Goal: Information Seeking & Learning: Learn about a topic

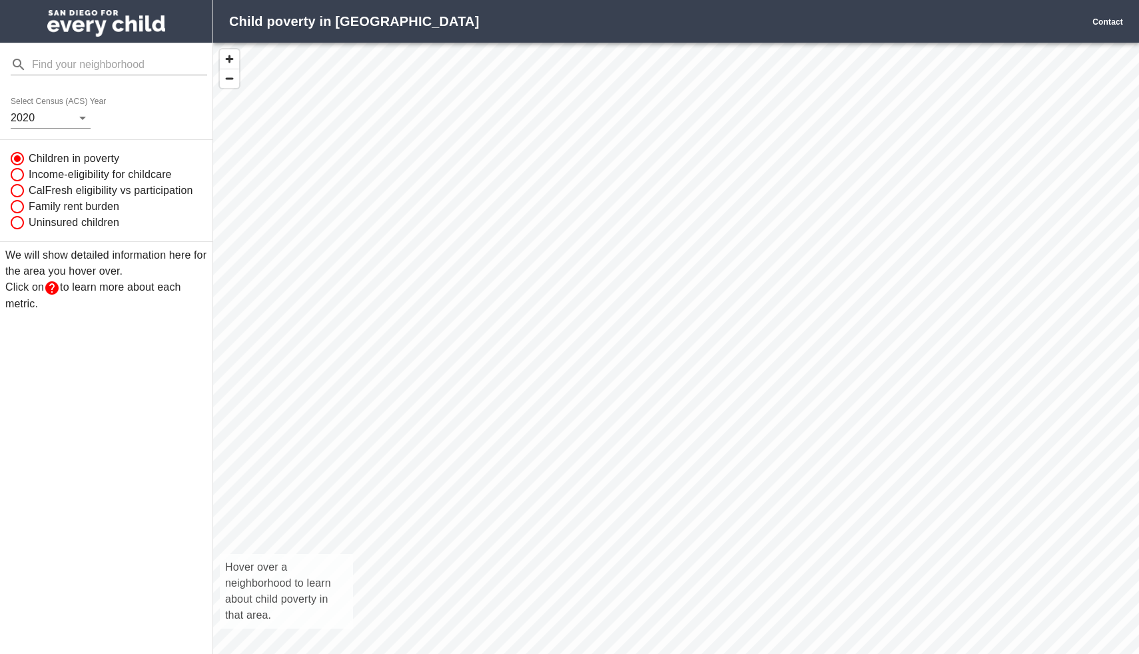
scroll to position [640, 926]
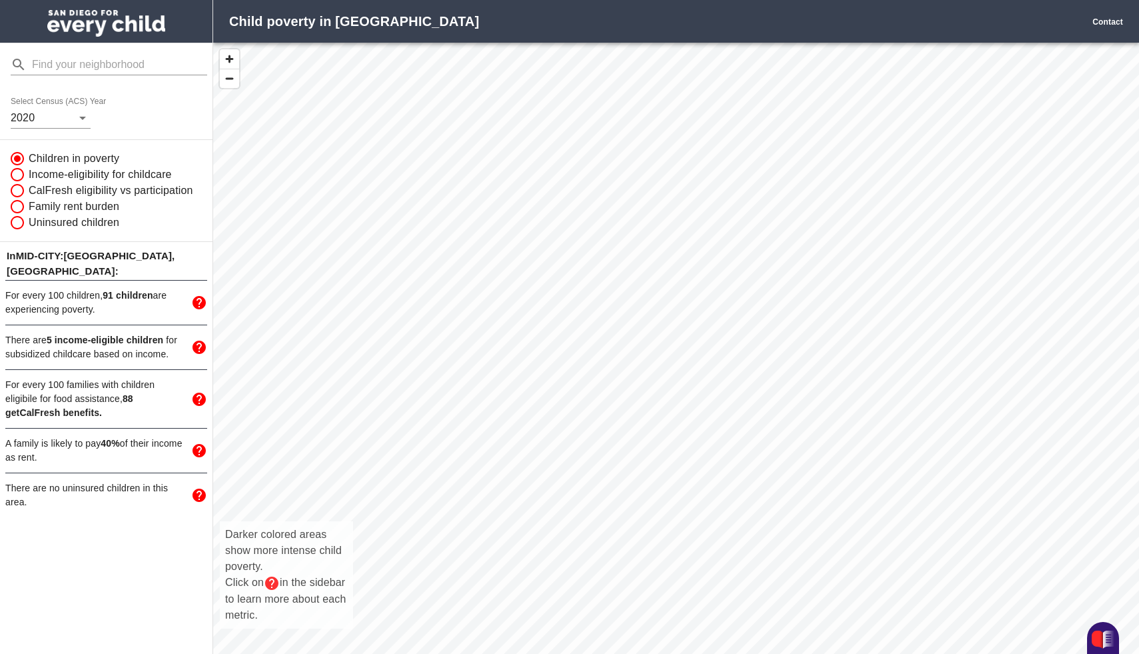
click at [642, 406] on div "Darker colored areas show more intense child poverty. Click on in the sidebar t…" at bounding box center [676, 363] width 926 height 640
click at [17, 172] on input "Income-eligibility for childcare" at bounding box center [15, 175] width 25 height 16
radio input "true"
radio input "false"
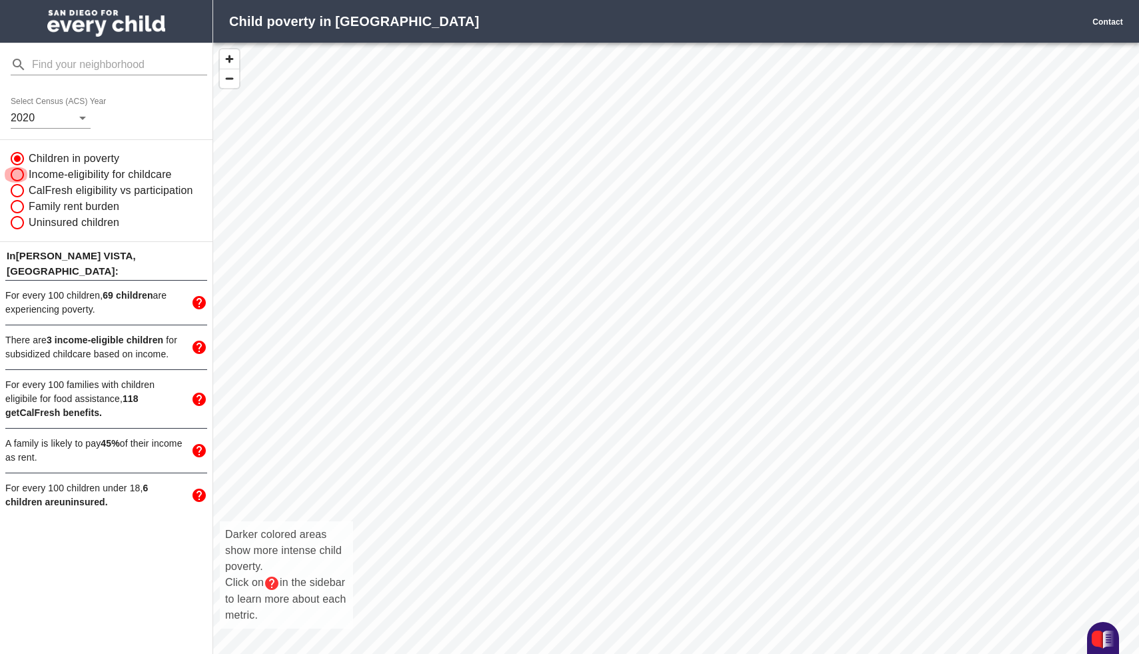
radio input "true"
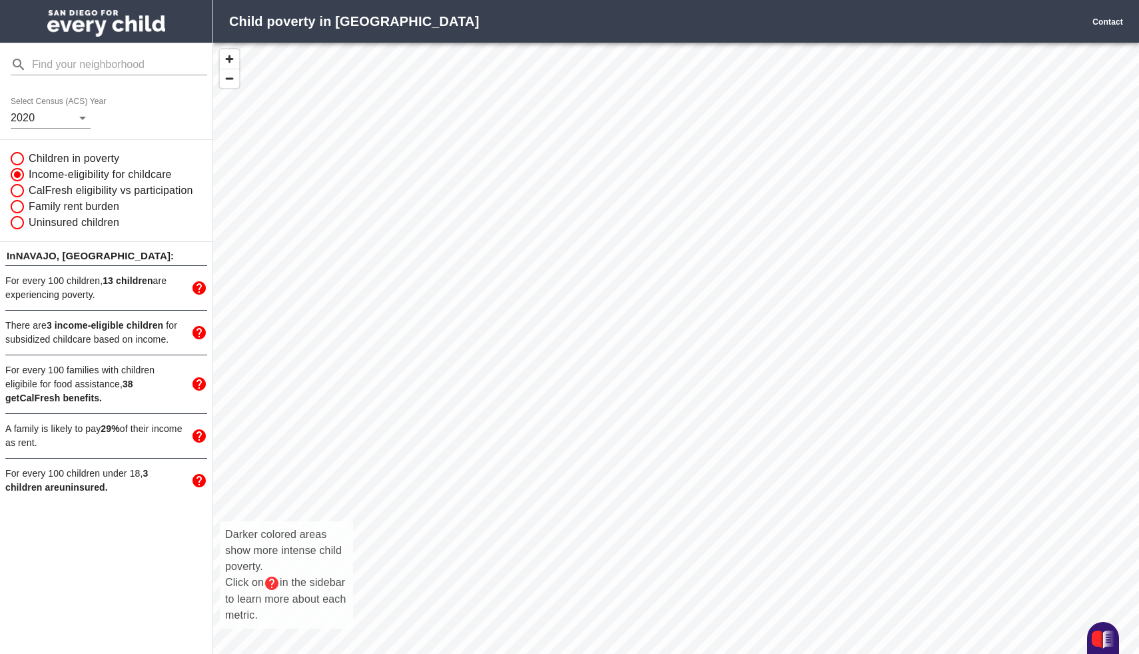
click at [662, 350] on div "Darker colored areas show more intense child poverty. Click on in the sidebar t…" at bounding box center [676, 363] width 926 height 640
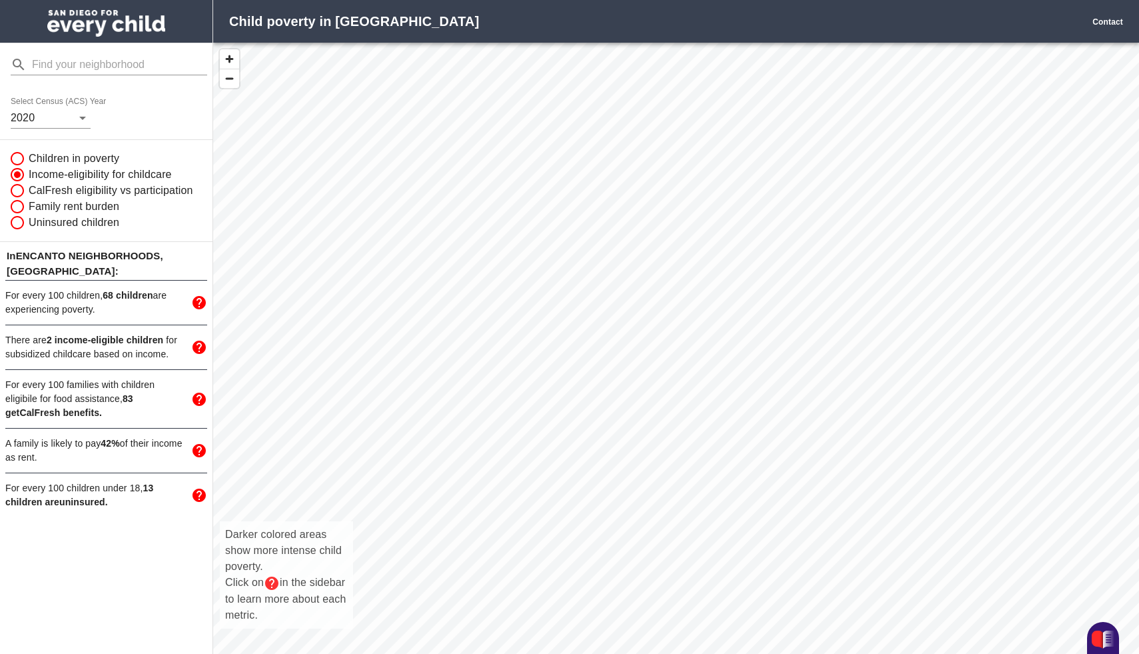
click at [641, 422] on div "Darker colored areas show more intense child poverty. Click on in the sidebar t…" at bounding box center [676, 363] width 926 height 640
click at [19, 159] on input "Children in poverty" at bounding box center [15, 159] width 25 height 16
radio input "true"
radio input "false"
radio input "true"
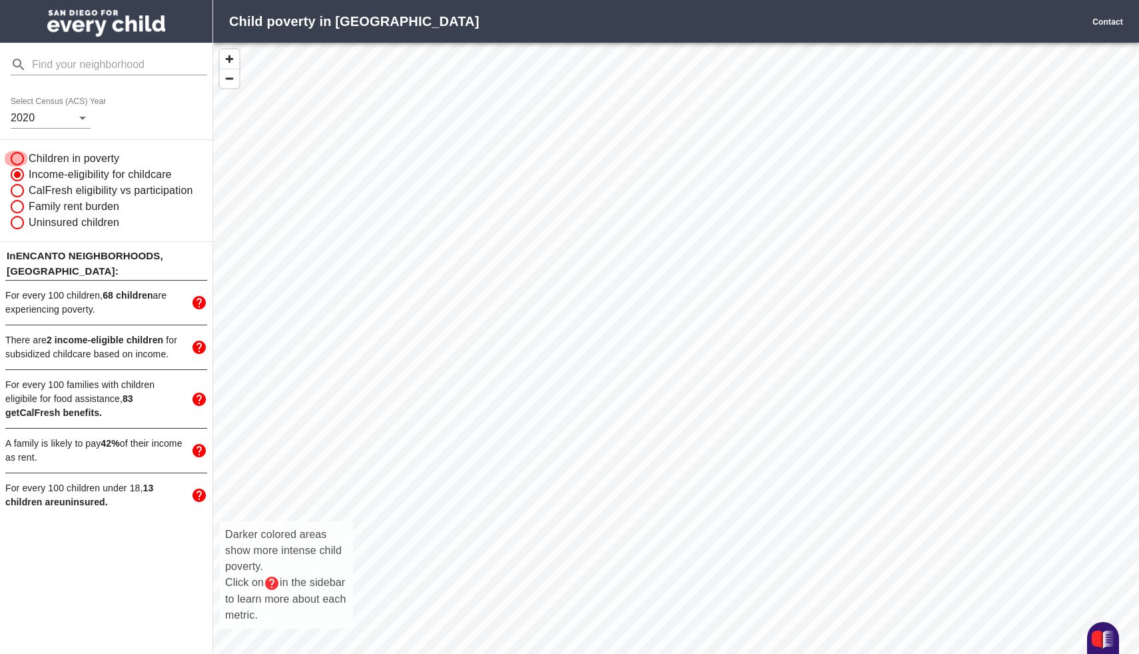
radio input "false"
click at [18, 188] on input "CalFresh eligibility vs participation" at bounding box center [15, 191] width 25 height 16
radio input "true"
radio input "false"
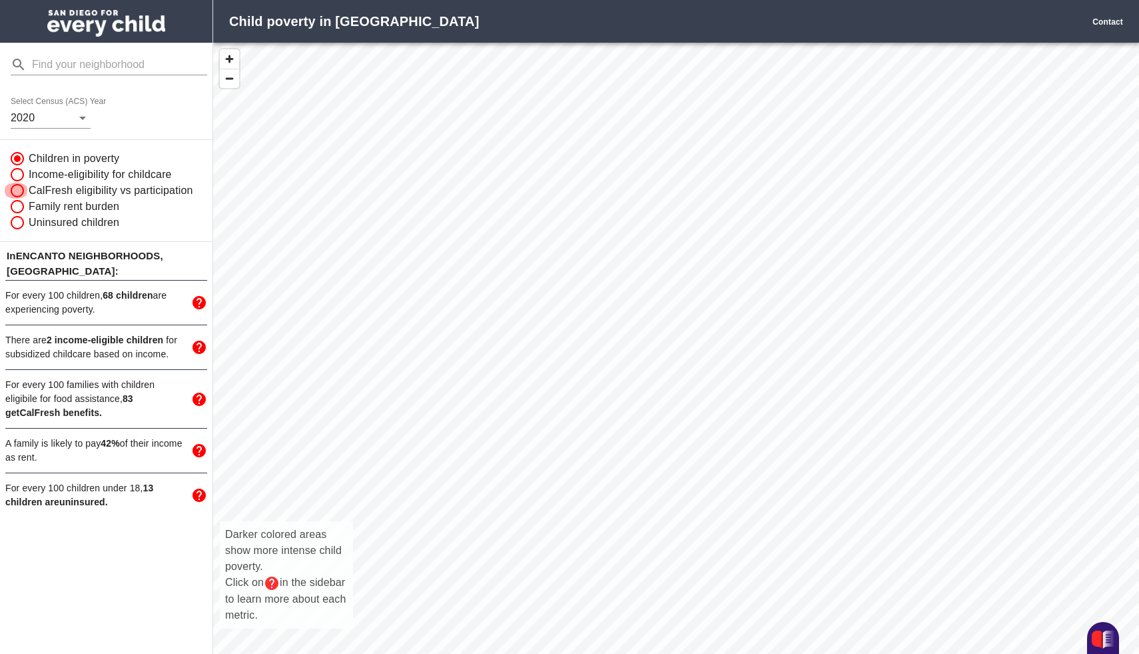
radio input "true"
click at [17, 201] on input "Family rent burden" at bounding box center [15, 207] width 25 height 16
radio input "true"
radio input "false"
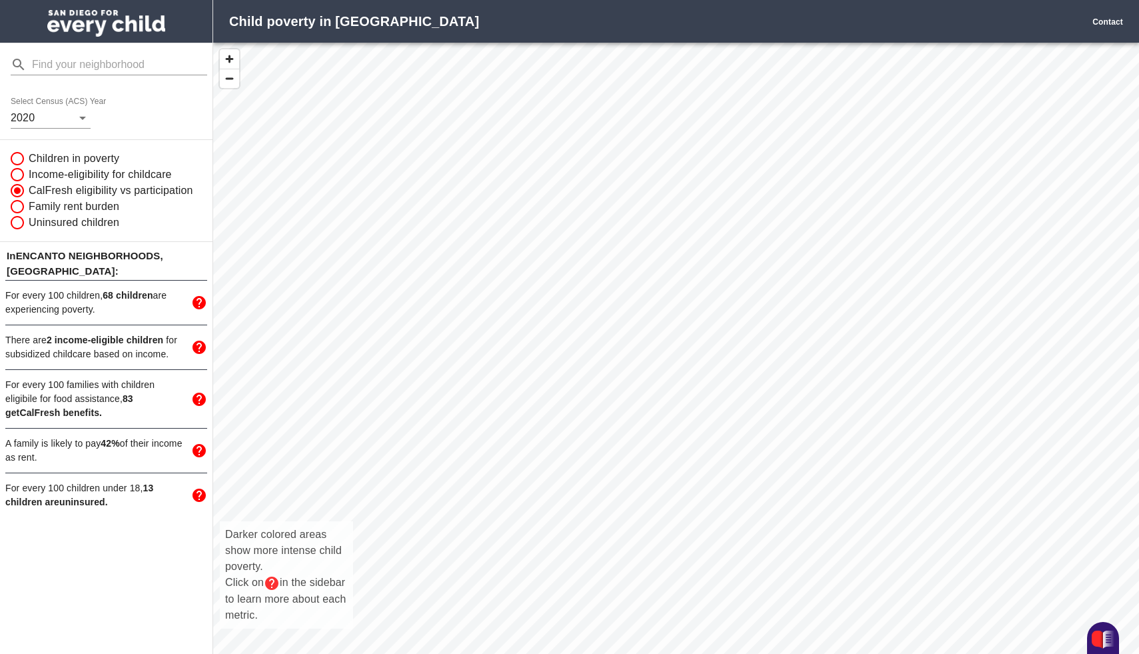
radio input "true"
click at [17, 220] on input "Uninsured children" at bounding box center [15, 223] width 25 height 16
radio input "true"
radio input "false"
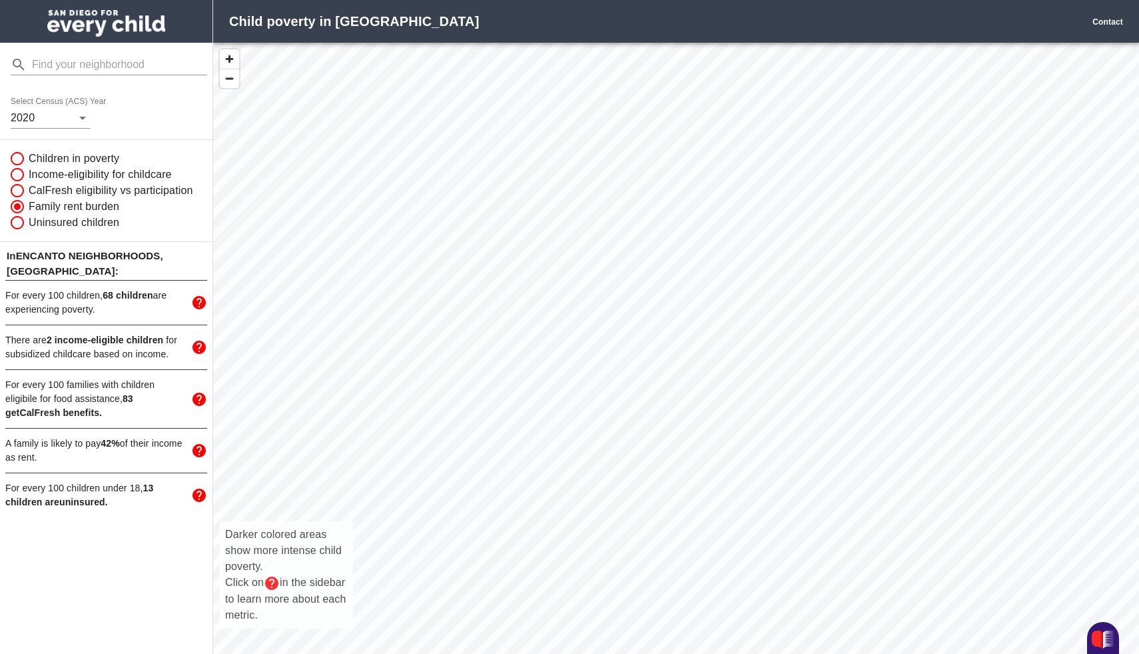
radio input "true"
click at [16, 167] on input "Income-eligibility for childcare" at bounding box center [15, 175] width 25 height 16
radio input "true"
radio input "false"
radio input "true"
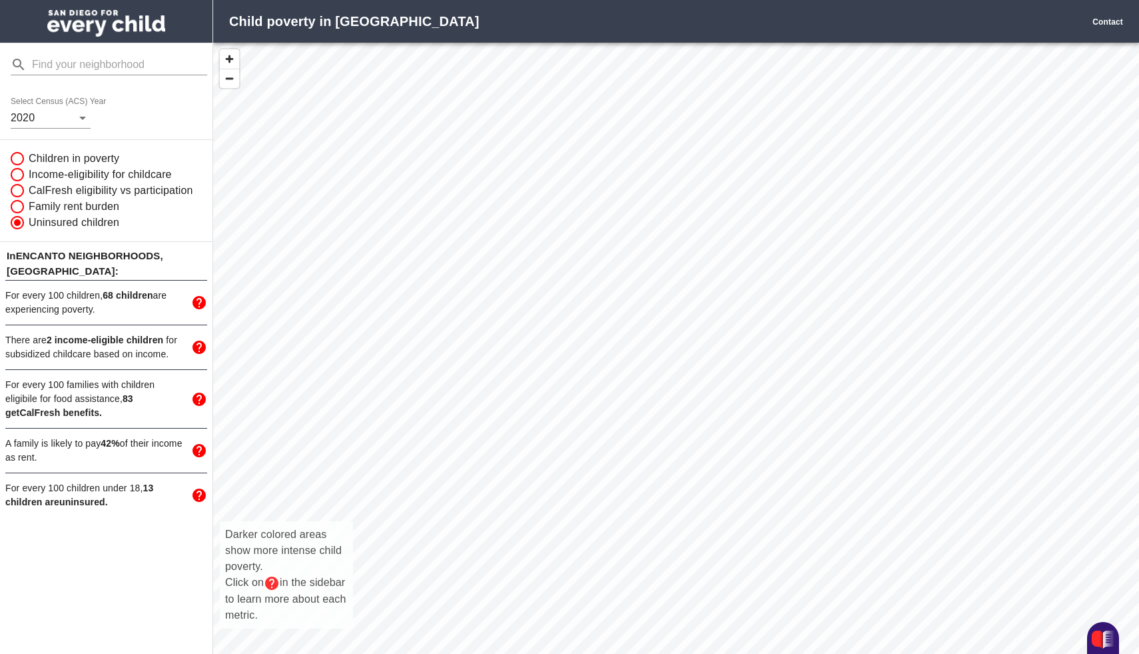
radio input "false"
click at [18, 161] on input "Children in poverty" at bounding box center [15, 159] width 25 height 16
radio input "true"
radio input "false"
radio input "true"
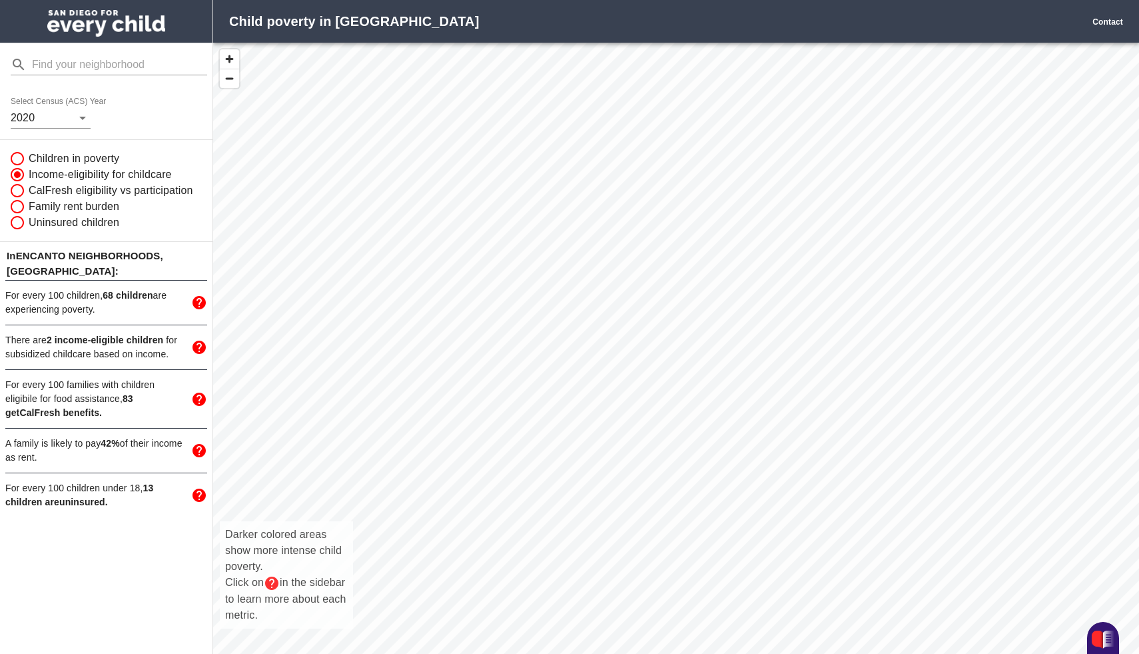
radio input "false"
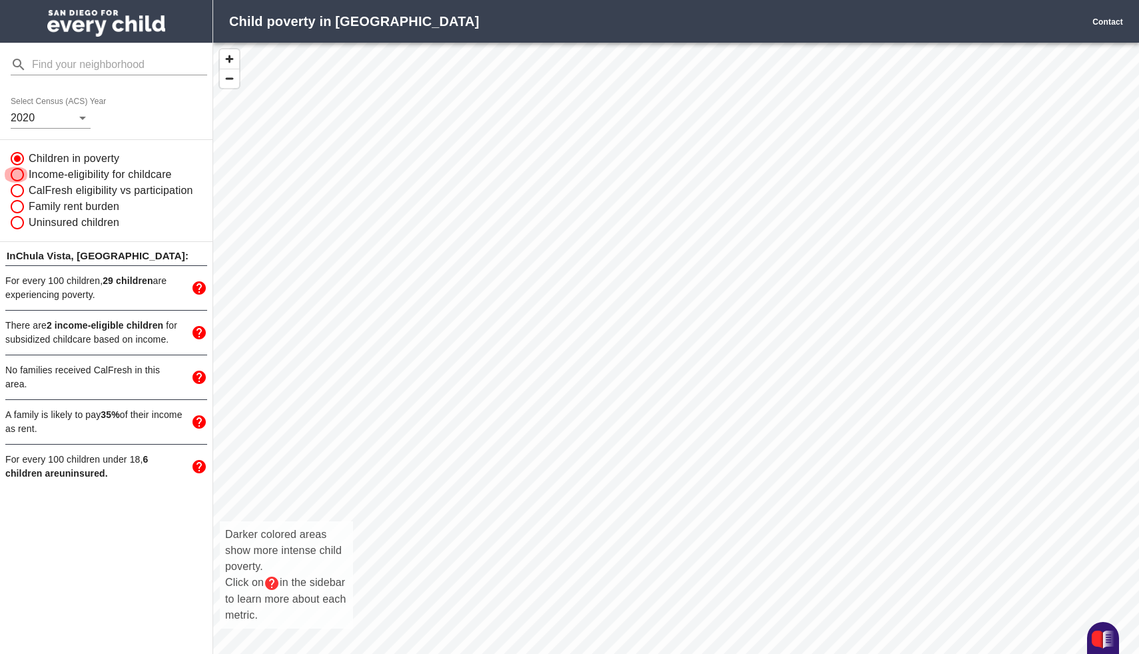
click at [21, 178] on input "Income-eligibility for childcare" at bounding box center [15, 175] width 25 height 16
radio input "true"
radio input "false"
radio input "true"
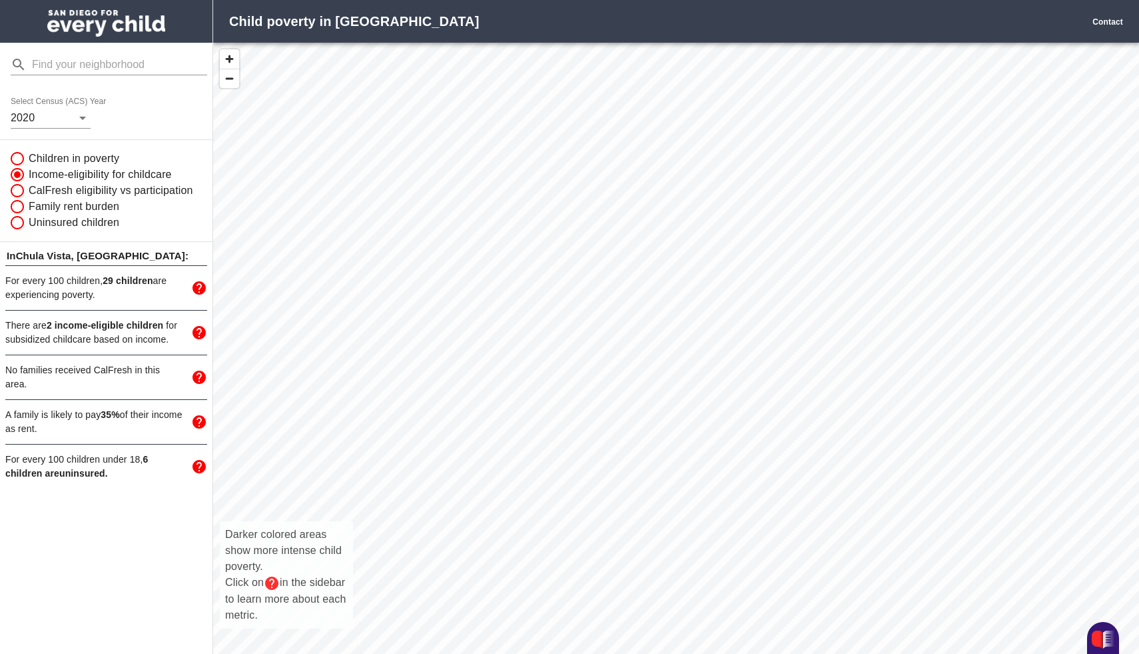
click at [70, 119] on body "Child poverty in [GEOGRAPHIC_DATA] Contact Select Census (ACS) Year [DATE] Chil…" at bounding box center [569, 327] width 1139 height 654
click at [70, 119] on div at bounding box center [569, 327] width 1139 height 654
click at [23, 191] on input "CalFresh eligibility vs participation" at bounding box center [15, 191] width 25 height 16
radio input "true"
radio input "false"
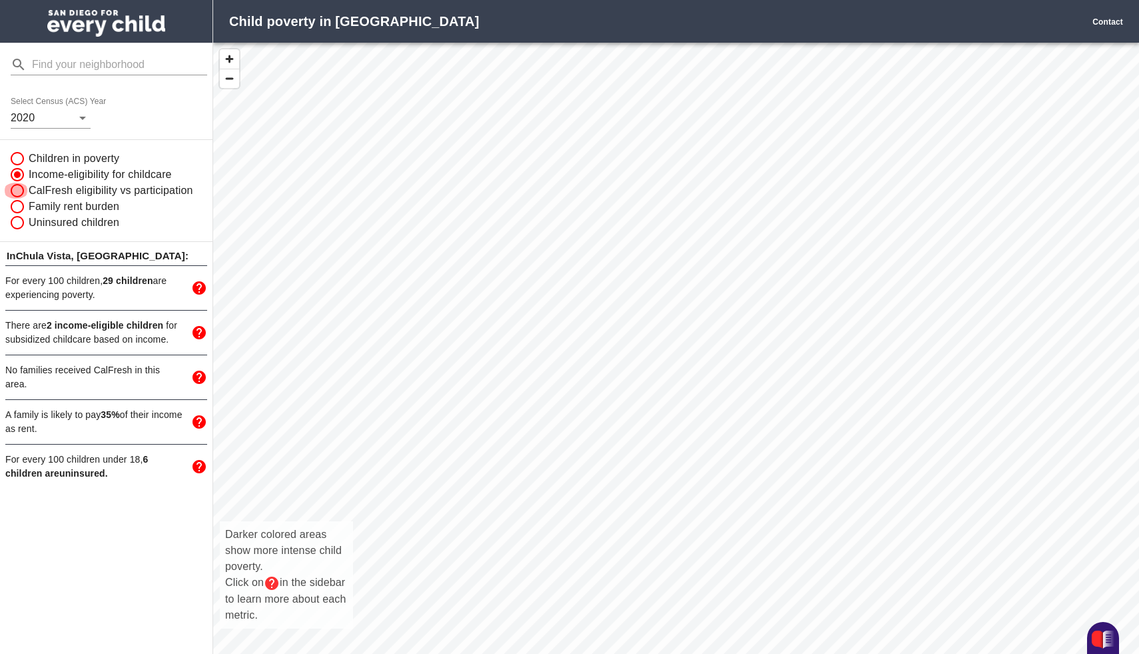
radio input "false"
radio input "true"
click at [20, 208] on input "Family rent burden" at bounding box center [15, 207] width 25 height 16
radio input "true"
radio input "false"
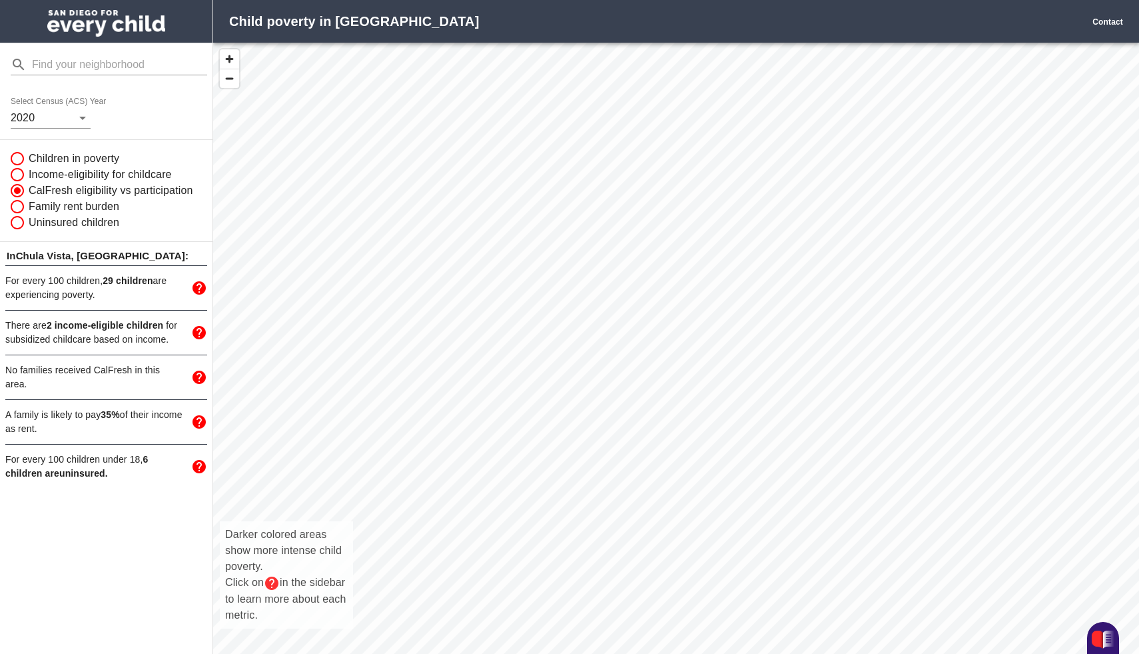
radio input "false"
radio input "true"
click at [201, 290] on icon "mailbox folders" at bounding box center [199, 287] width 13 height 13
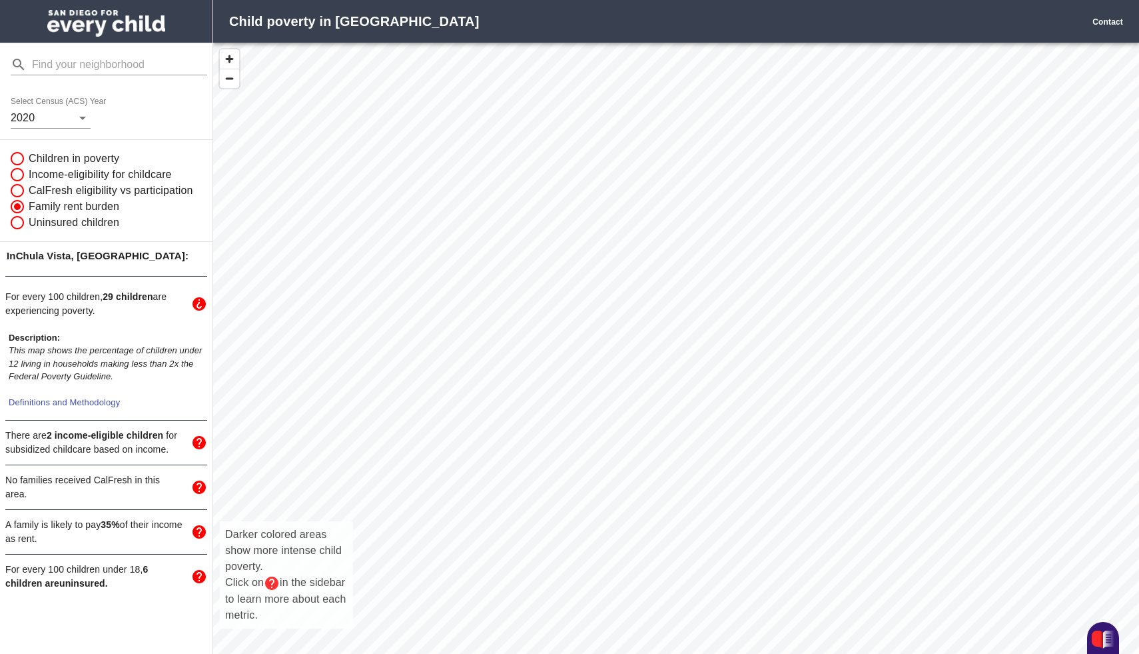
click at [202, 303] on icon "mailbox folders" at bounding box center [199, 303] width 13 height 13
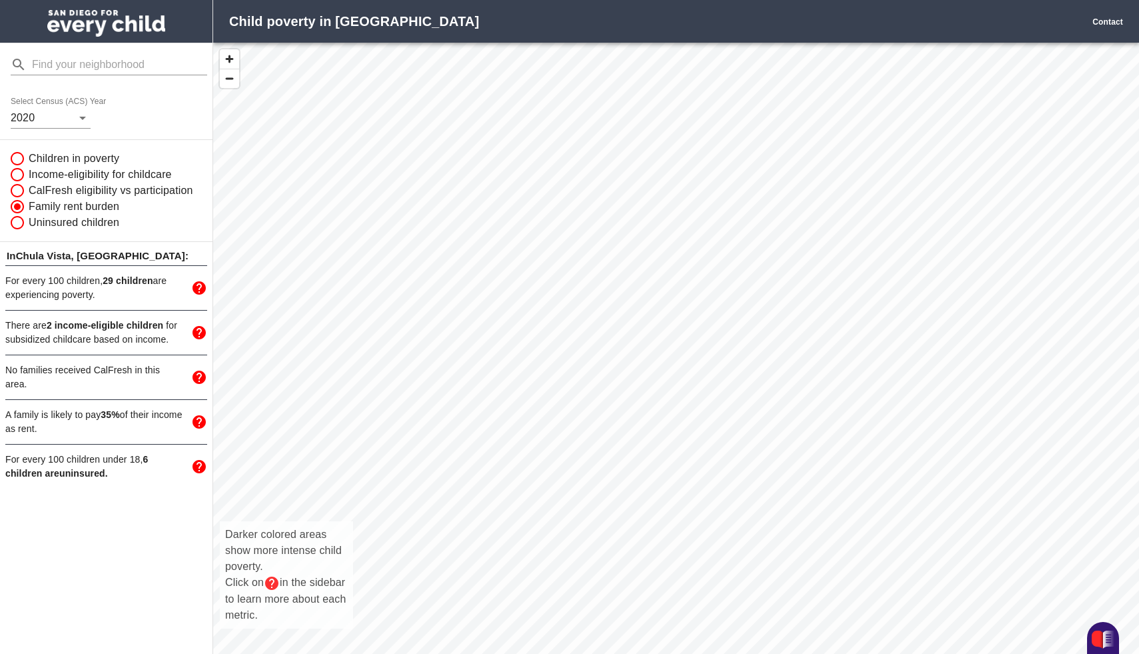
click at [21, 191] on input "CalFresh eligibility vs participation" at bounding box center [15, 191] width 25 height 16
radio input "true"
radio input "false"
radio input "true"
radio input "false"
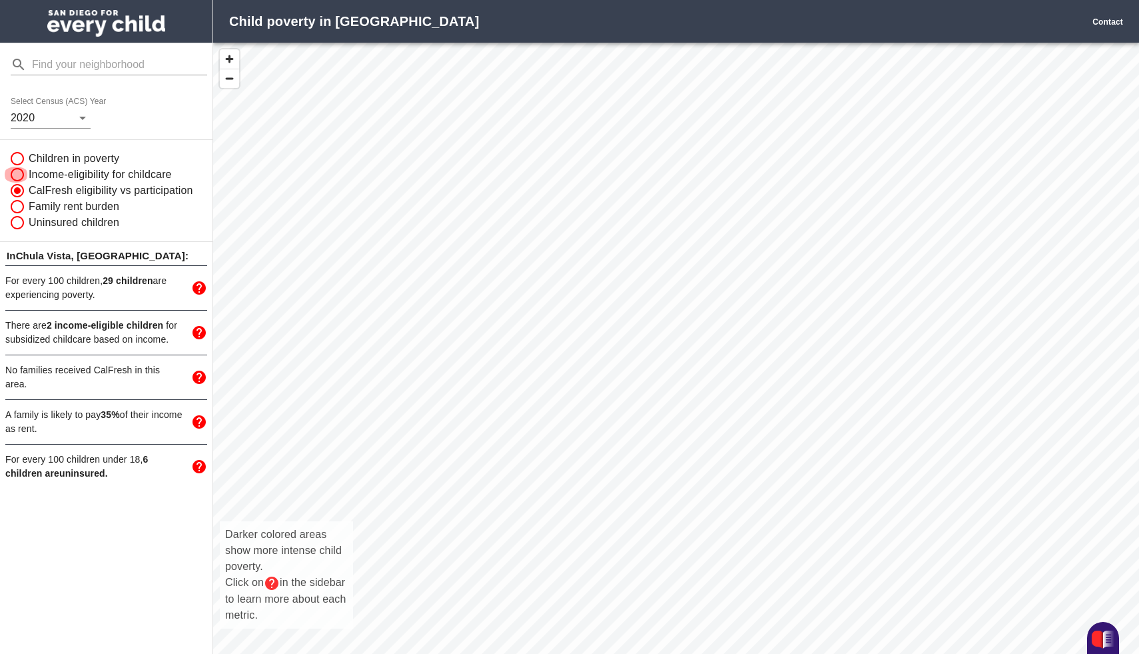
click at [16, 177] on input "Income-eligibility for childcare" at bounding box center [15, 175] width 25 height 16
radio input "true"
radio input "false"
radio input "true"
radio input "false"
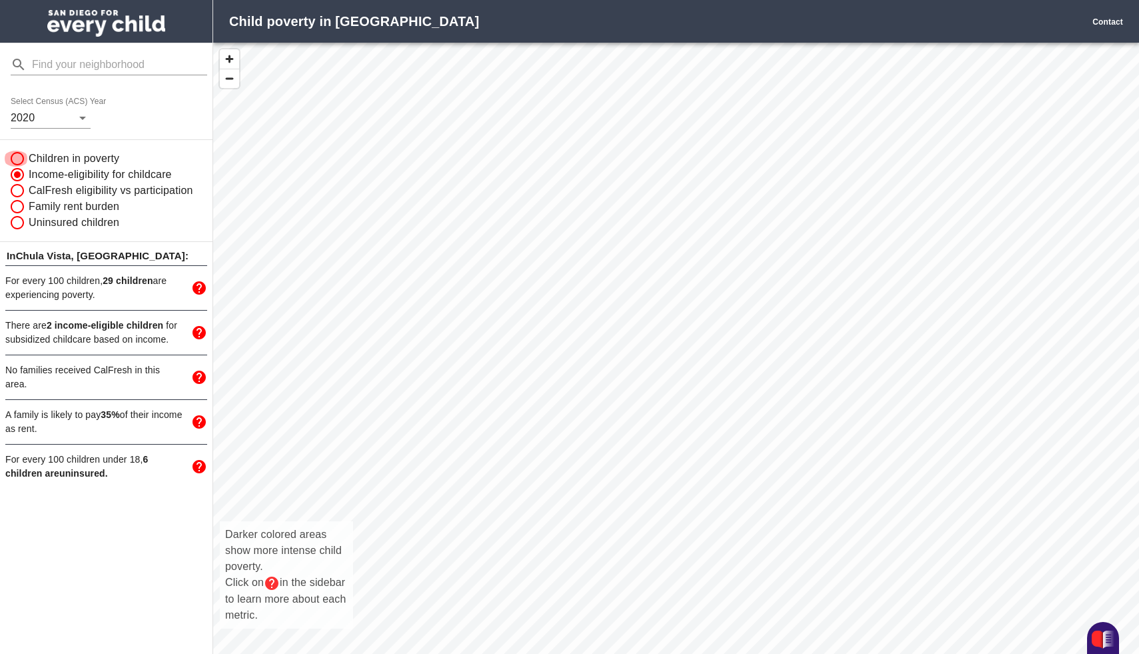
click at [17, 161] on input "Children in poverty" at bounding box center [15, 159] width 25 height 16
radio input "true"
radio input "false"
radio input "true"
radio input "false"
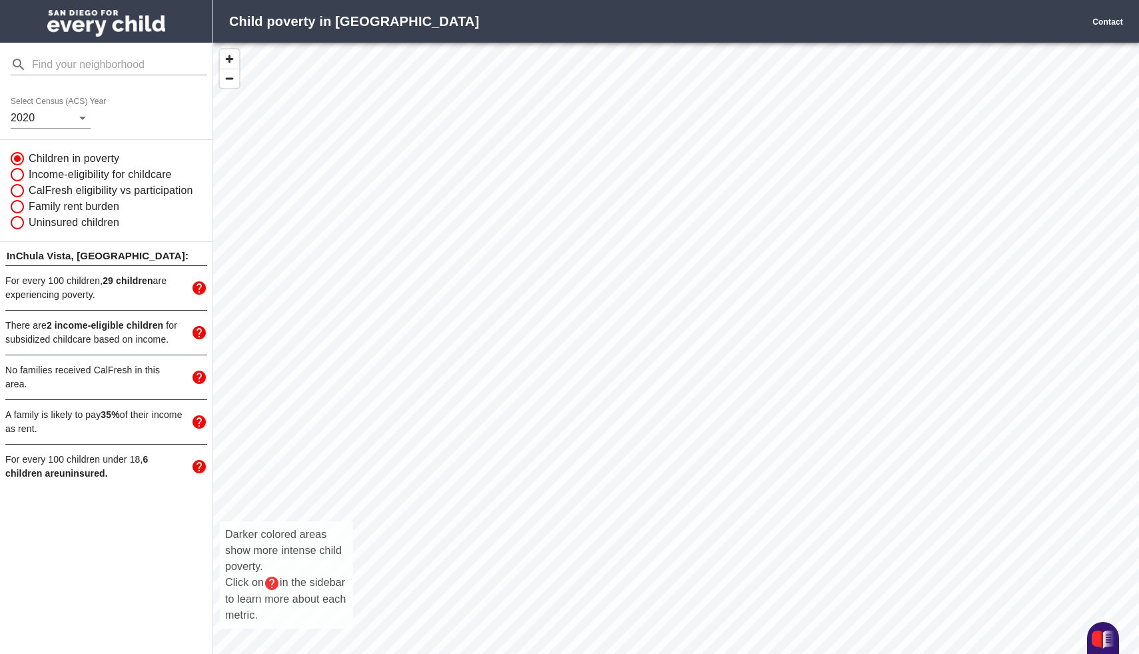
click at [17, 171] on input "Income-eligibility for childcare" at bounding box center [15, 175] width 25 height 16
radio input "true"
radio input "false"
radio input "true"
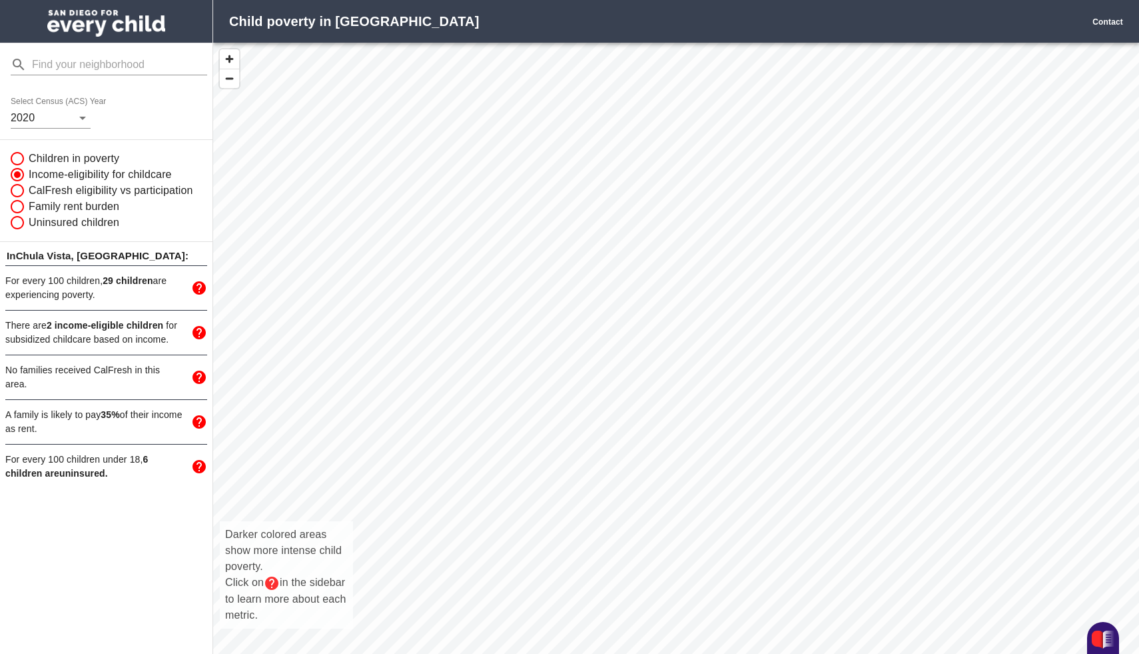
click at [17, 186] on input "CalFresh eligibility vs participation" at bounding box center [15, 191] width 25 height 16
radio input "true"
radio input "false"
radio input "true"
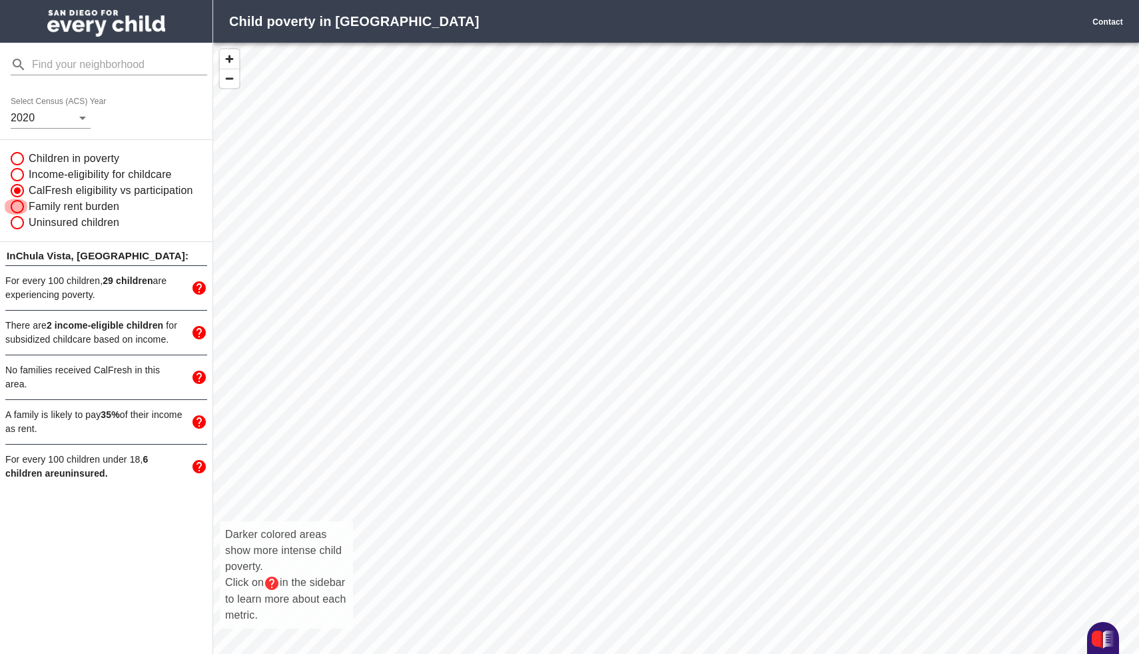
click at [18, 205] on input "Family rent burden" at bounding box center [15, 207] width 25 height 16
radio input "true"
radio input "false"
radio input "true"
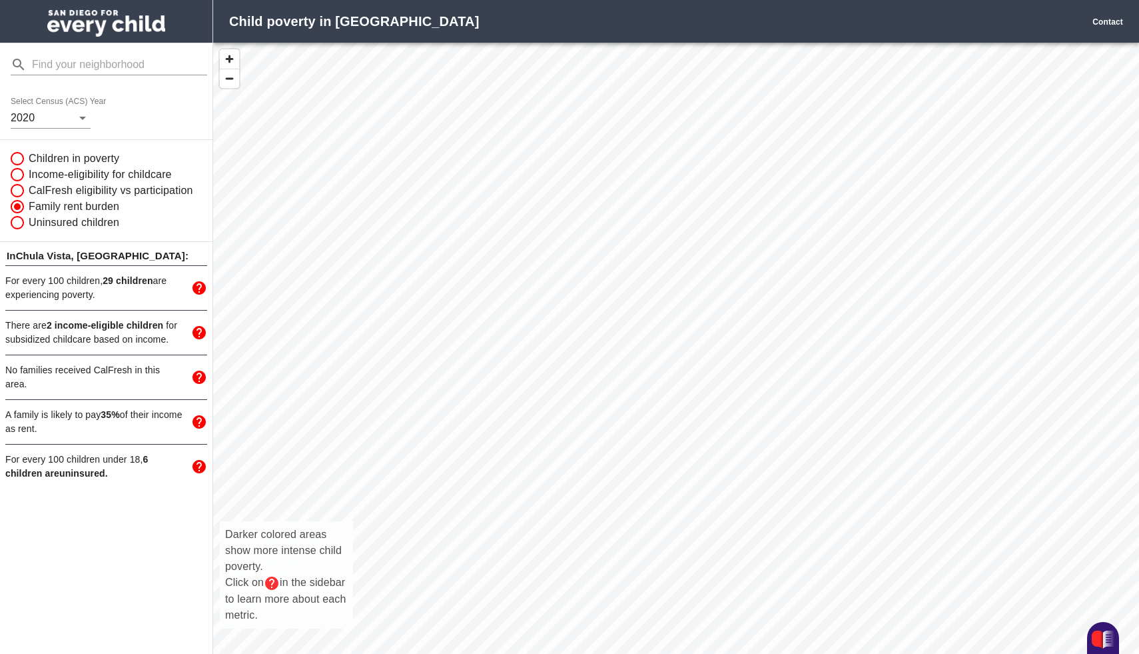
click at [18, 221] on input "Uninsured children" at bounding box center [15, 223] width 25 height 16
radio input "true"
radio input "false"
radio input "true"
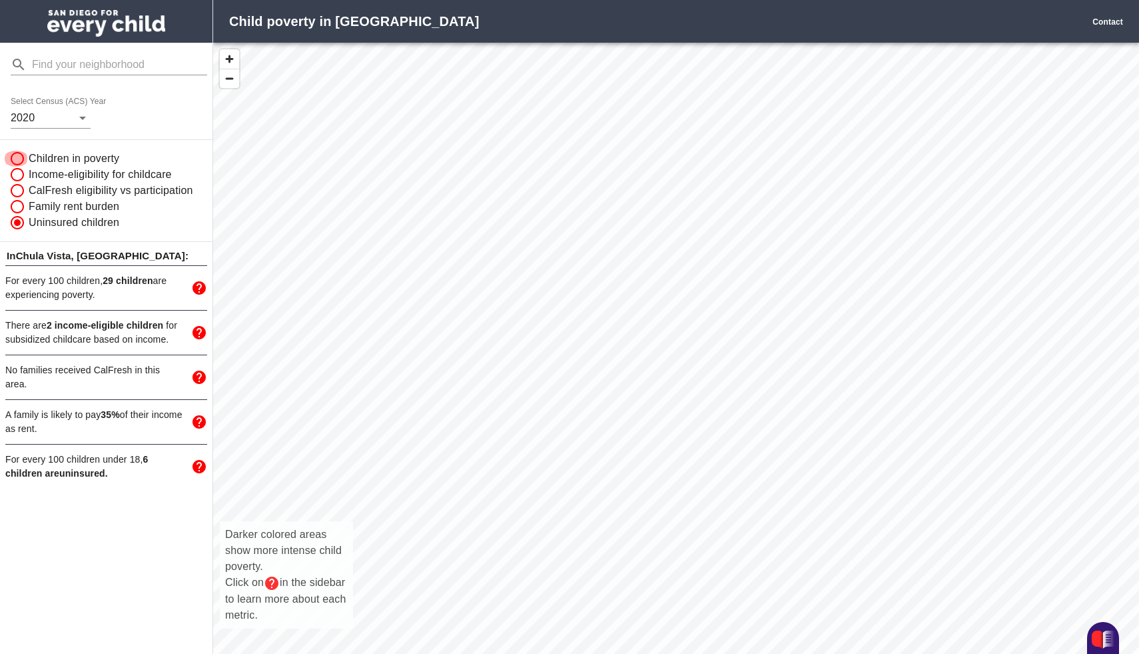
click at [19, 159] on input "Children in poverty" at bounding box center [15, 159] width 25 height 16
radio input "true"
radio input "false"
radio input "true"
radio input "false"
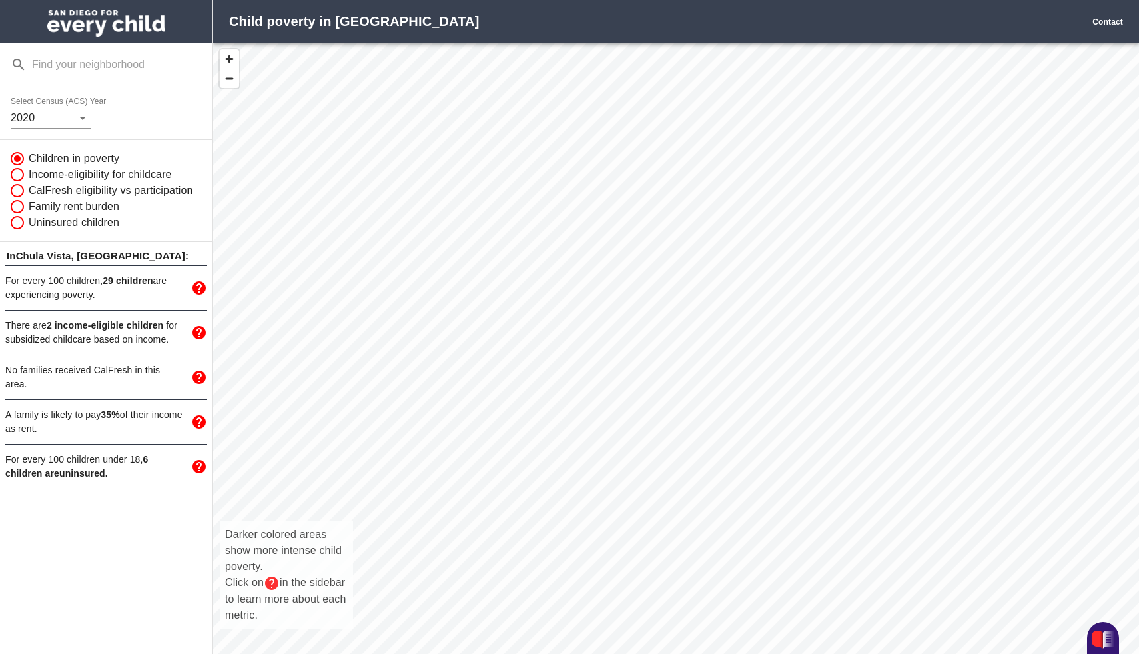
click at [21, 171] on input "Income-eligibility for childcare" at bounding box center [15, 175] width 25 height 16
radio input "true"
radio input "false"
radio input "true"
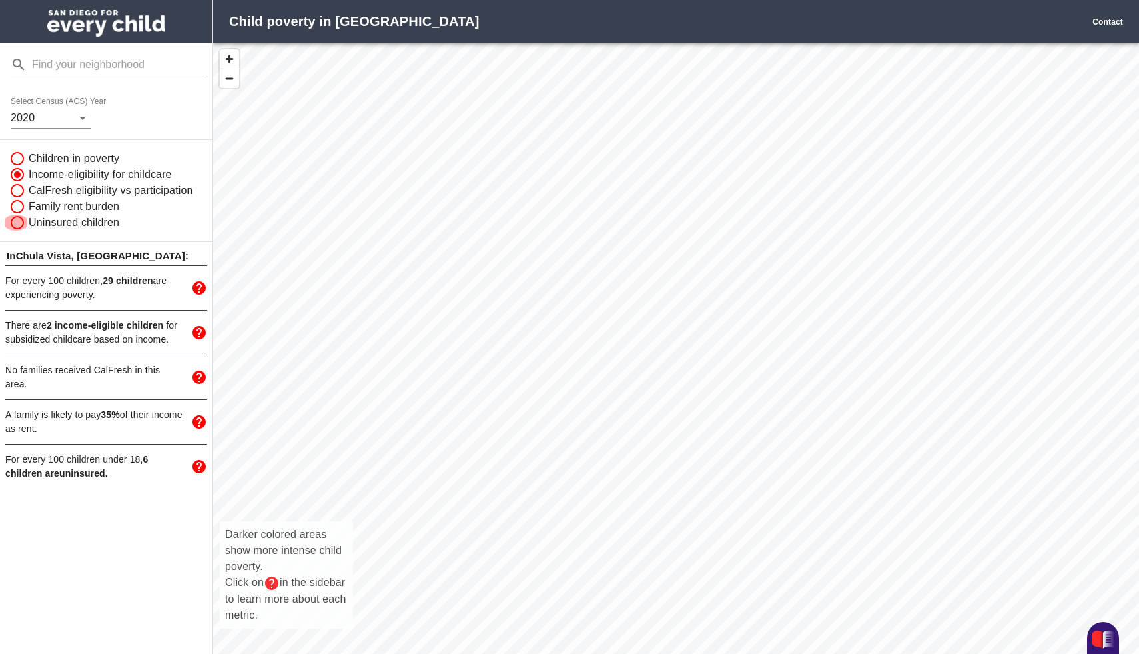
click at [17, 218] on input "Uninsured children" at bounding box center [15, 223] width 25 height 16
radio input "true"
radio input "false"
radio input "true"
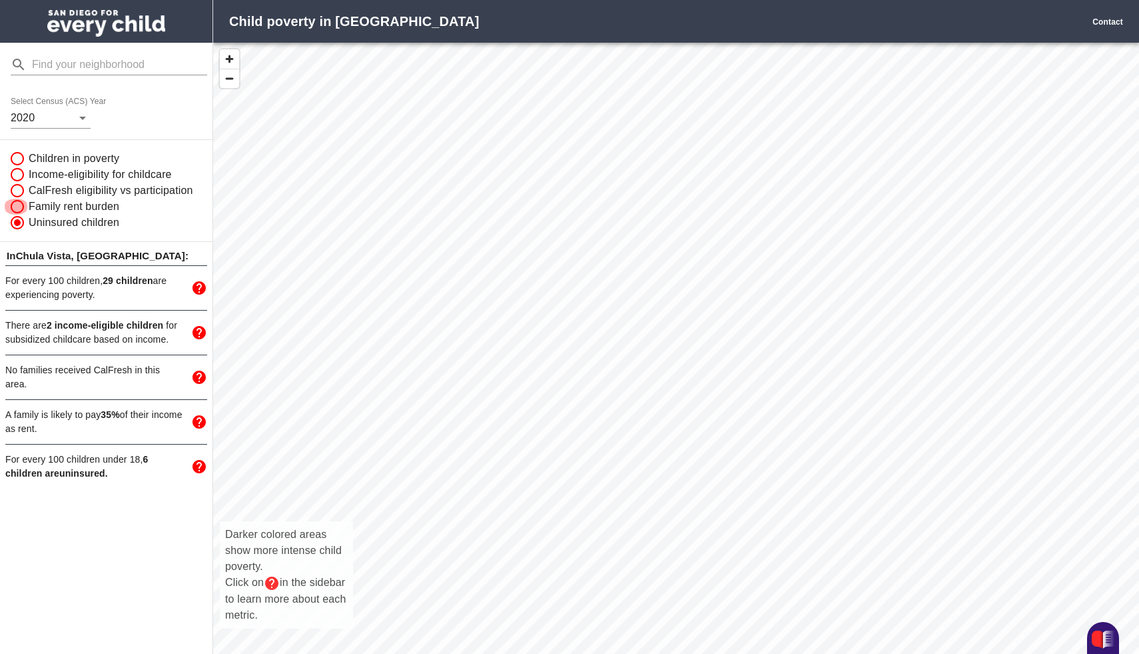
click at [23, 209] on input "Family rent burden" at bounding box center [15, 207] width 25 height 16
radio input "true"
radio input "false"
radio input "true"
radio input "false"
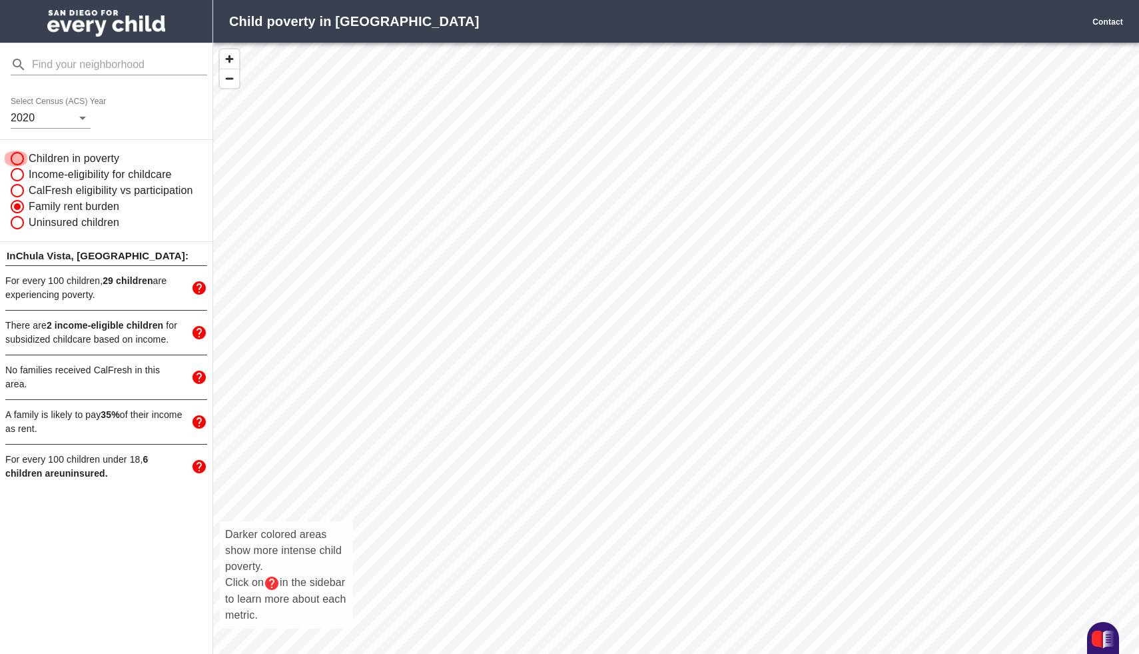
click at [17, 161] on input "Children in poverty" at bounding box center [15, 159] width 25 height 16
radio input "true"
radio input "false"
radio input "true"
radio input "false"
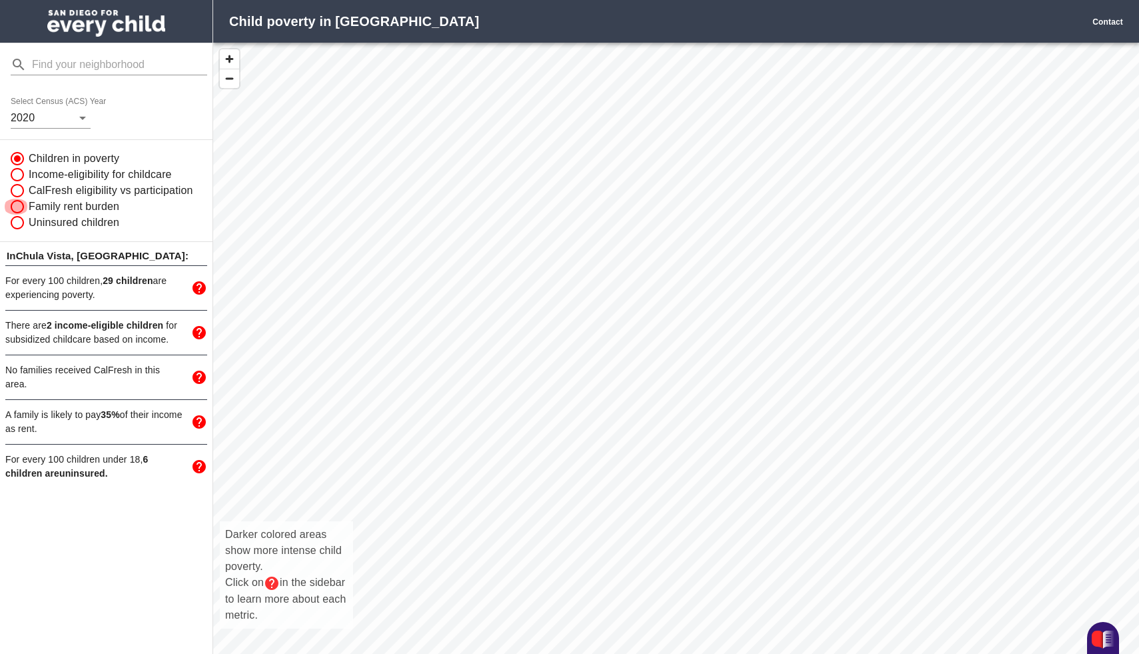
click at [23, 203] on input "Family rent burden" at bounding box center [15, 207] width 25 height 16
radio input "true"
radio input "false"
radio input "true"
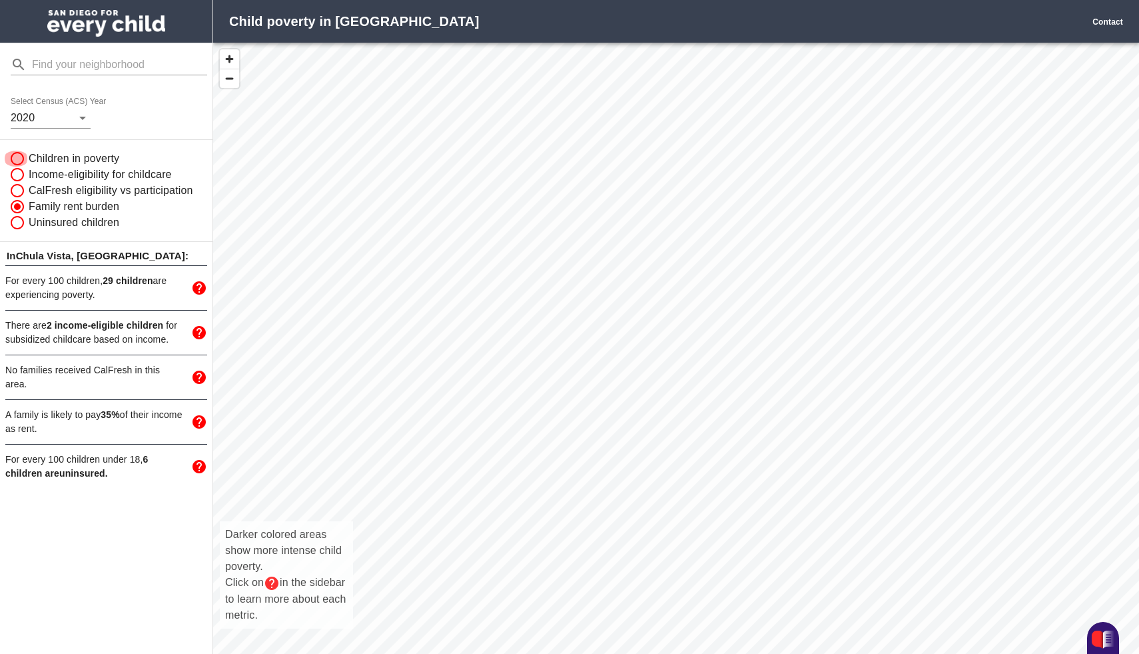
click at [19, 160] on input "Children in poverty" at bounding box center [15, 159] width 25 height 16
radio input "true"
radio input "false"
radio input "true"
radio input "false"
